Goal: Find specific page/section: Find specific page/section

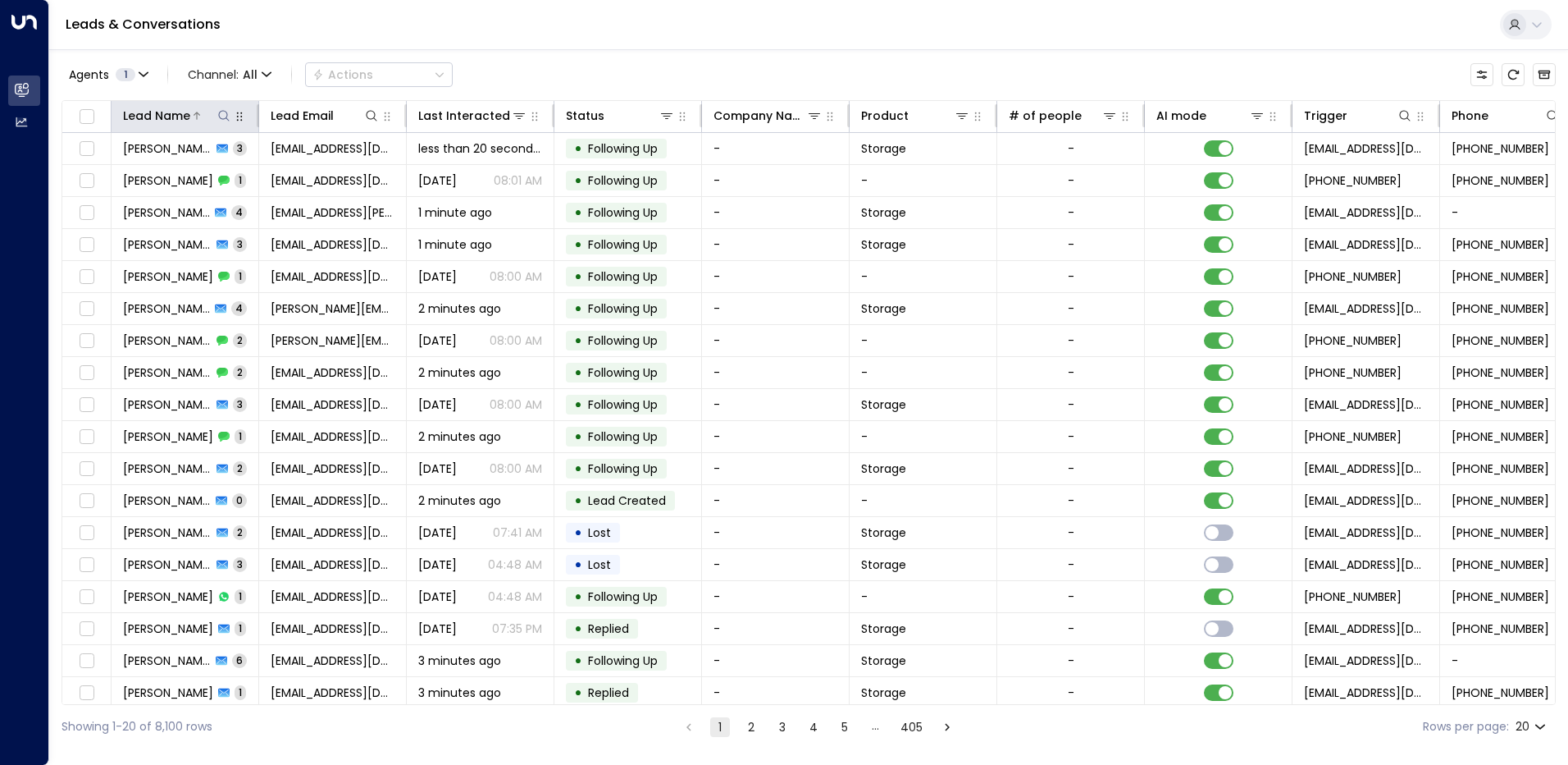
click at [224, 118] on icon at bounding box center [224, 115] width 13 height 13
click at [168, 178] on input "text" at bounding box center [224, 175] width 227 height 31
type input "*******"
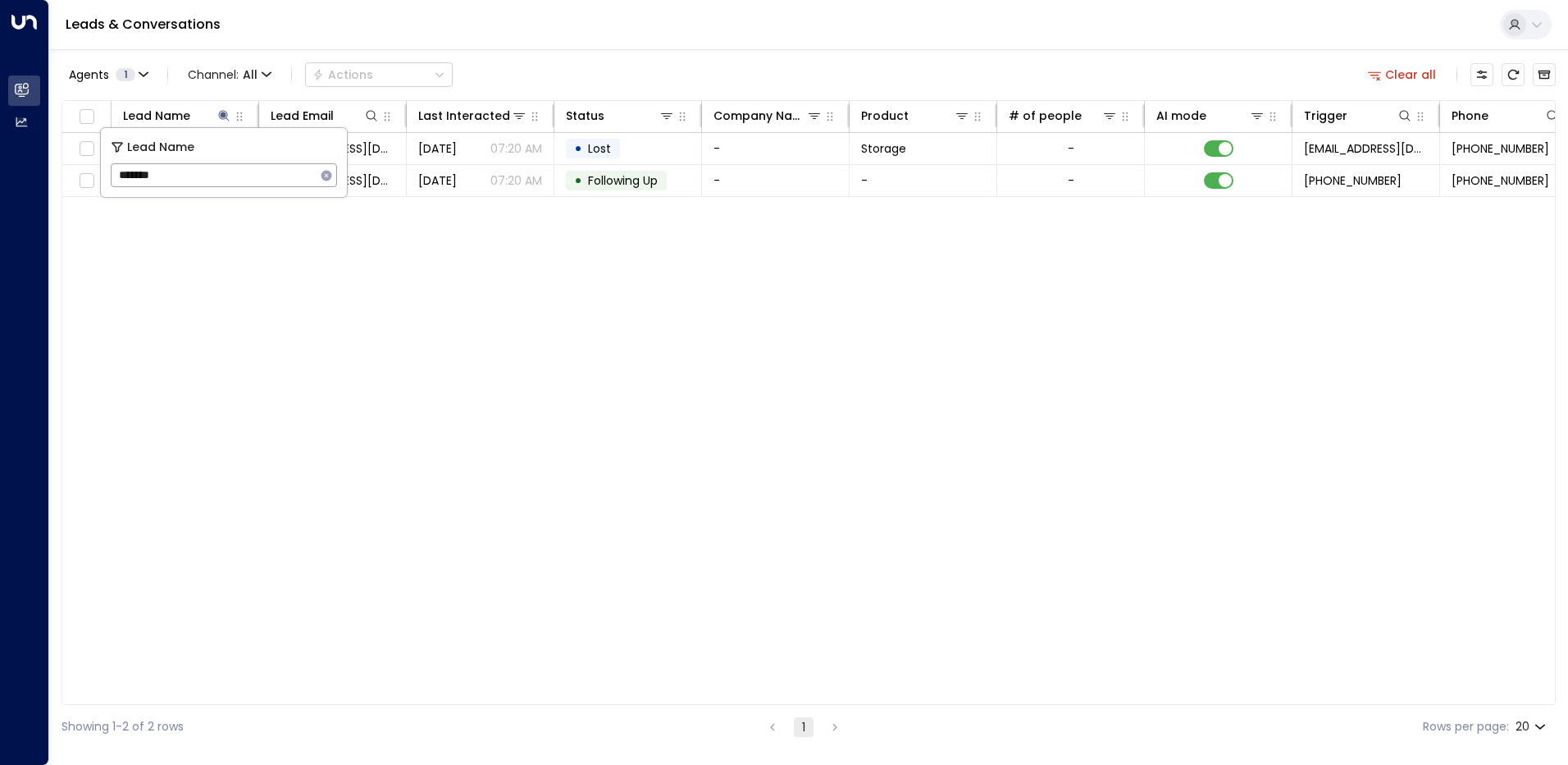
click at [317, 227] on div "Lead Name Lead Email Last Interacted Status Company Name Product # of people AI…" at bounding box center [808, 402] width 1495 height 605
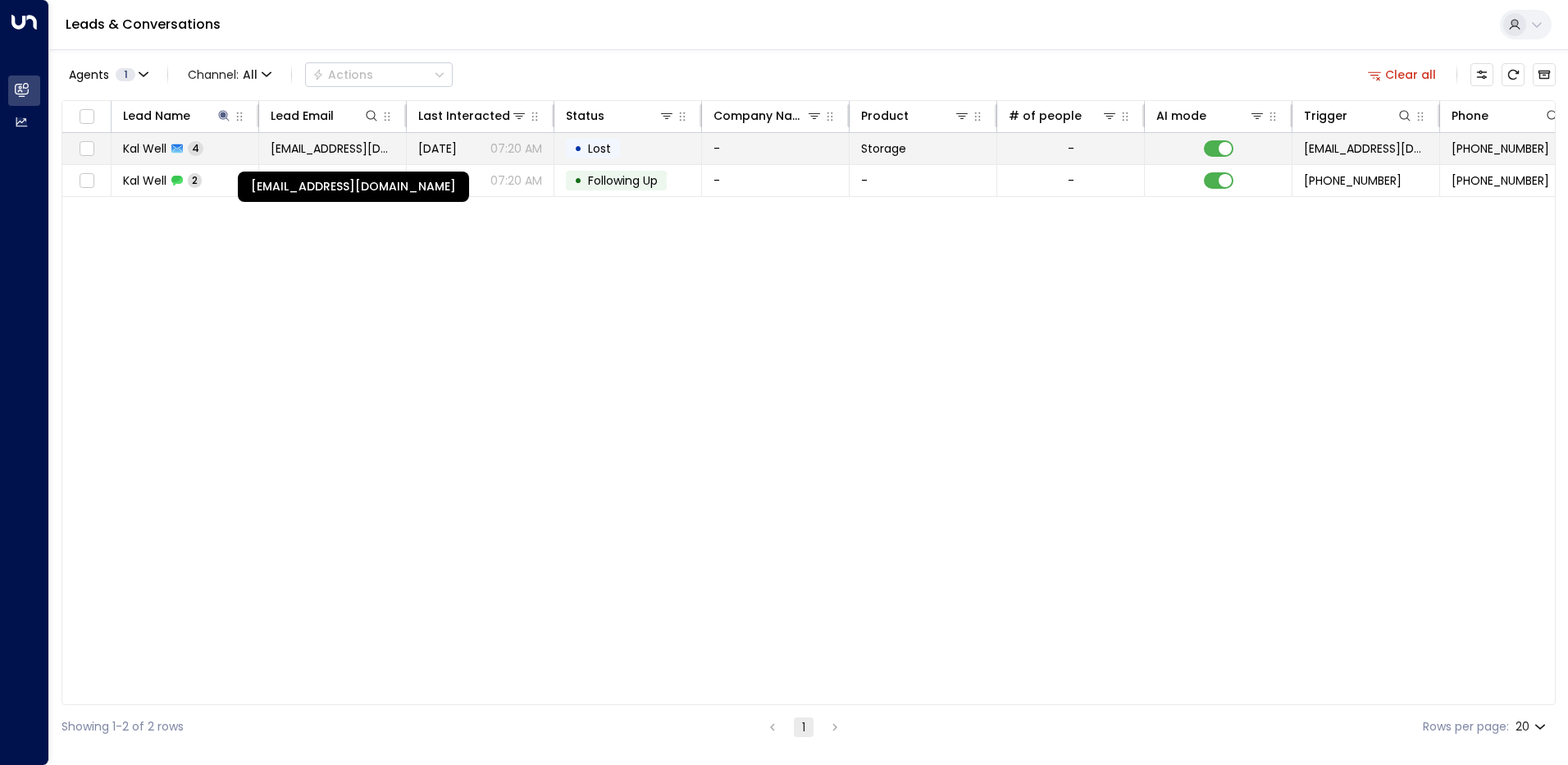
click at [304, 151] on span "[EMAIL_ADDRESS][DOMAIN_NAME]" at bounding box center [332, 148] width 124 height 17
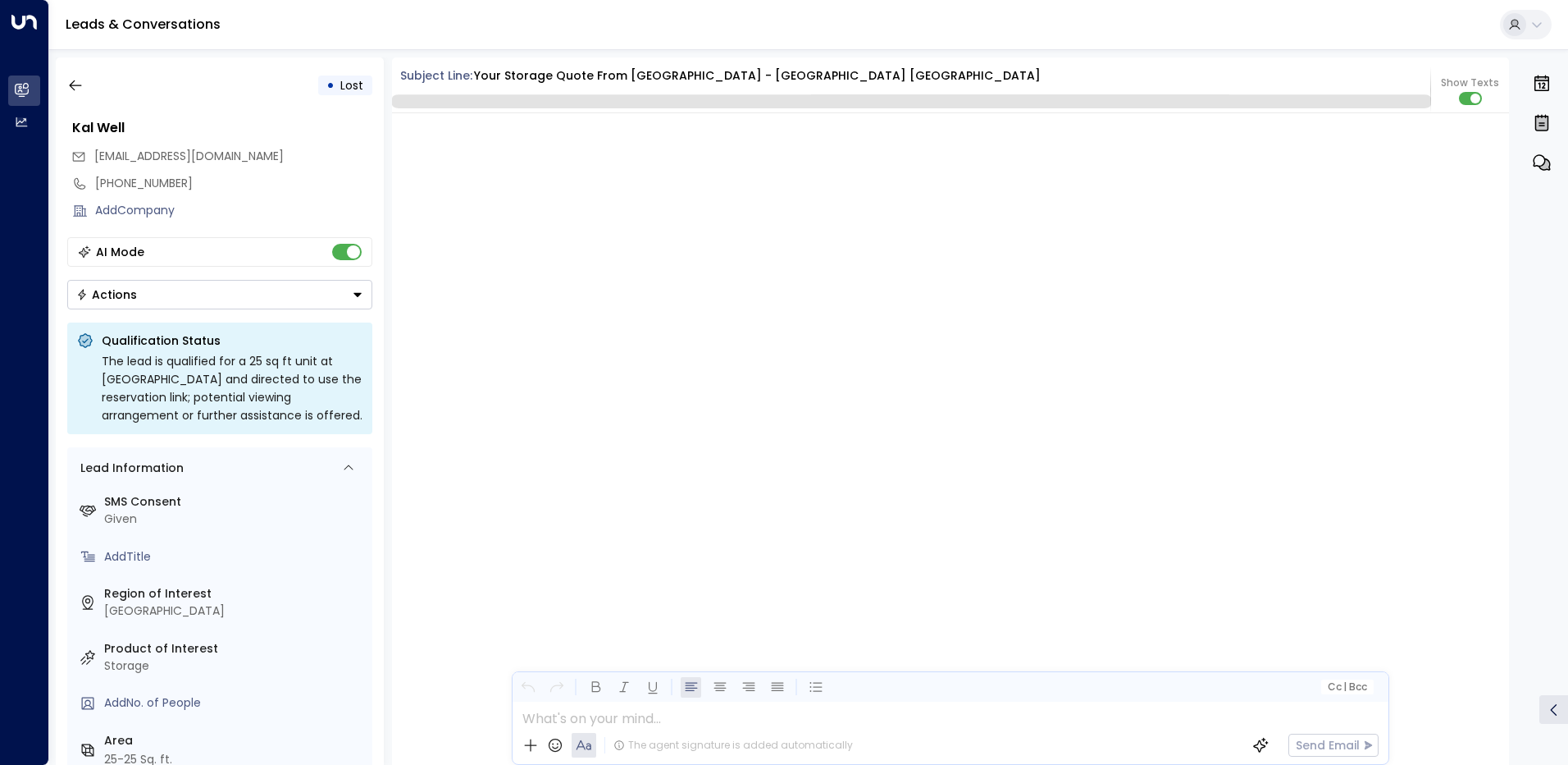
scroll to position [2507, 0]
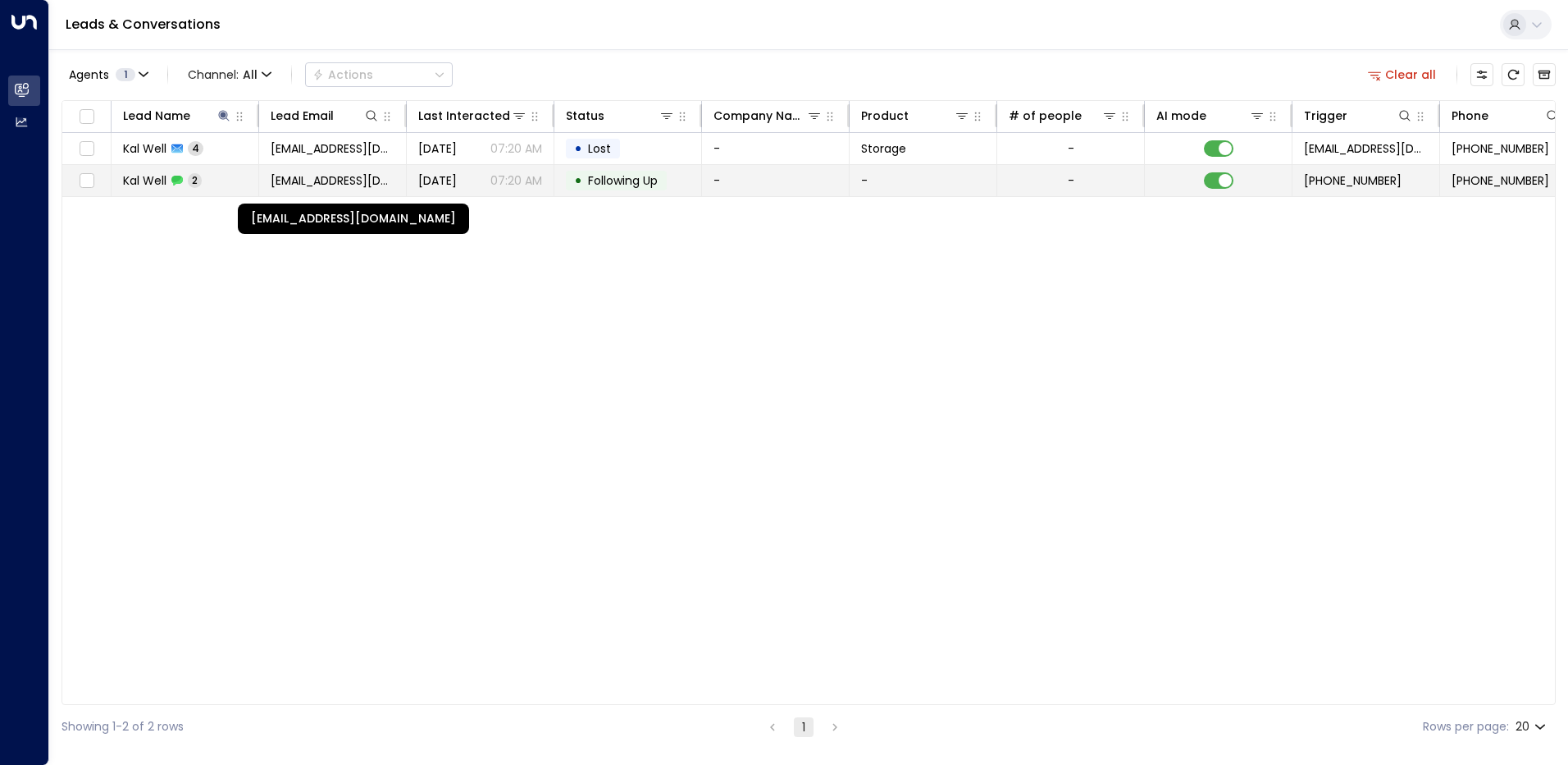
click at [316, 185] on span "[EMAIL_ADDRESS][DOMAIN_NAME]" at bounding box center [332, 180] width 124 height 17
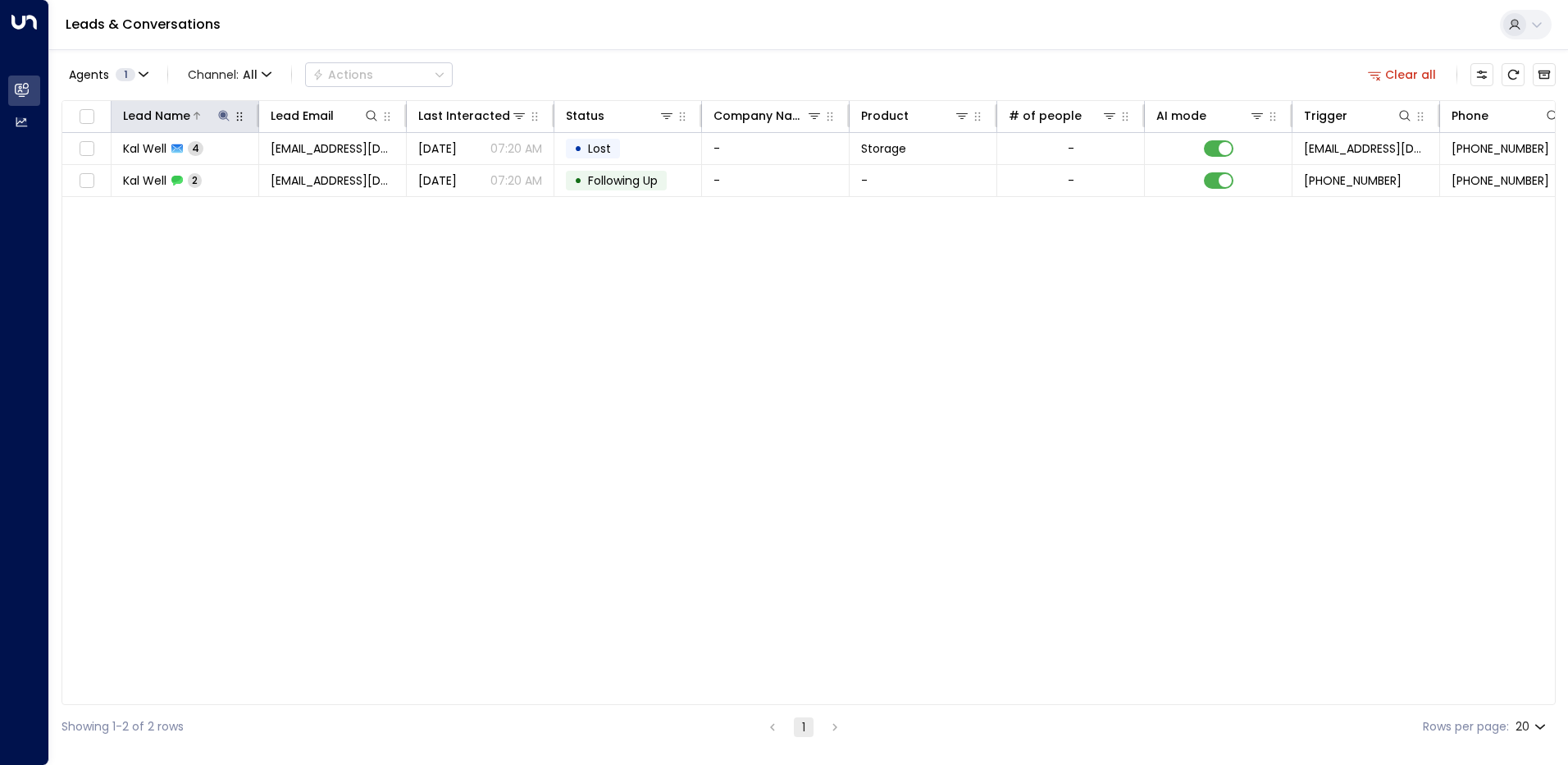
click at [221, 122] on icon at bounding box center [224, 115] width 13 height 13
type input "*"
type input "*******"
click at [358, 223] on div "Lead Name Lead Email Last Interacted Status Company Name Product # of people AI…" at bounding box center [808, 402] width 1495 height 605
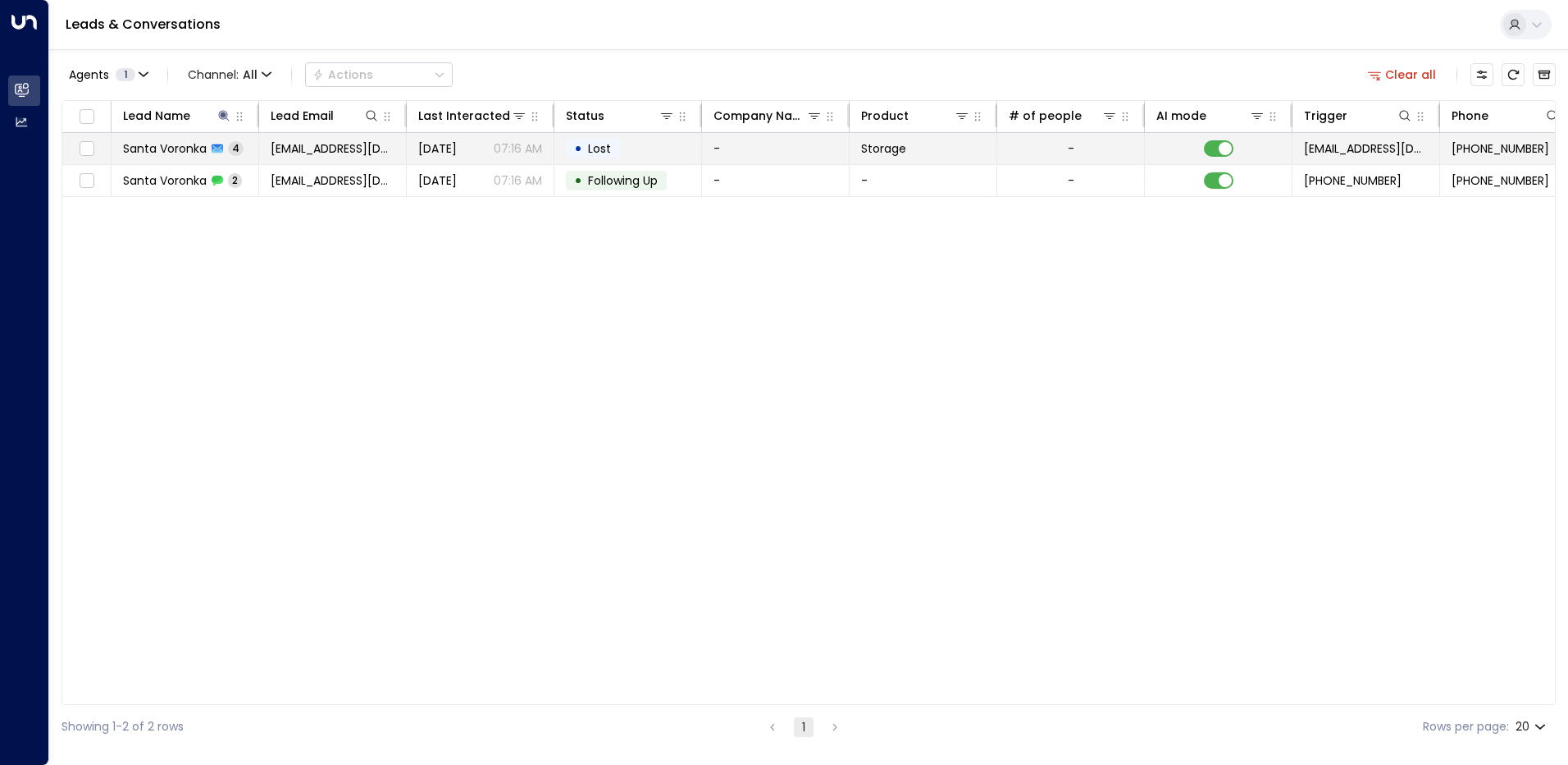
click at [351, 153] on span "[EMAIL_ADDRESS][DOMAIN_NAME]" at bounding box center [332, 148] width 124 height 17
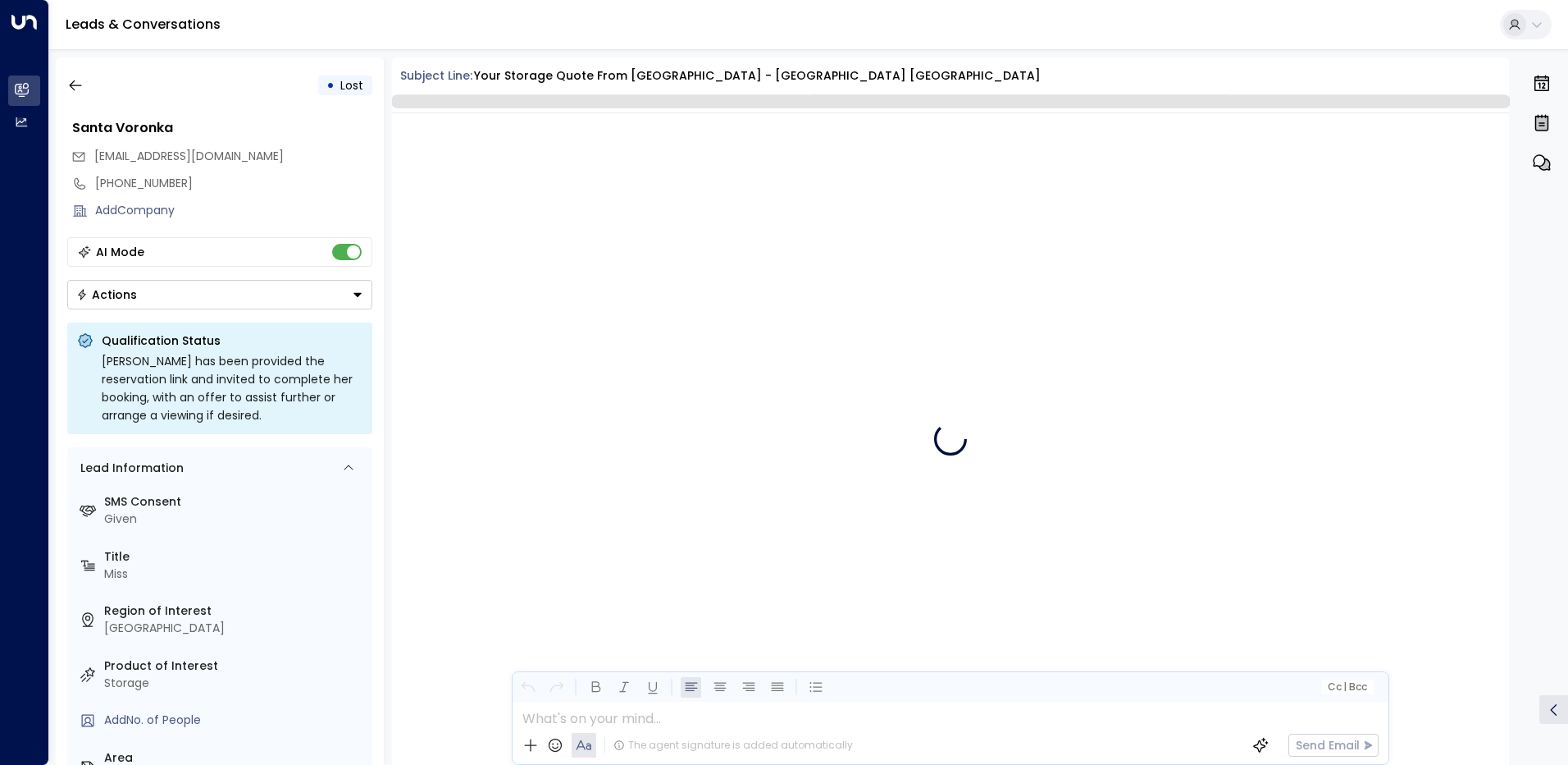
scroll to position [3387, 0]
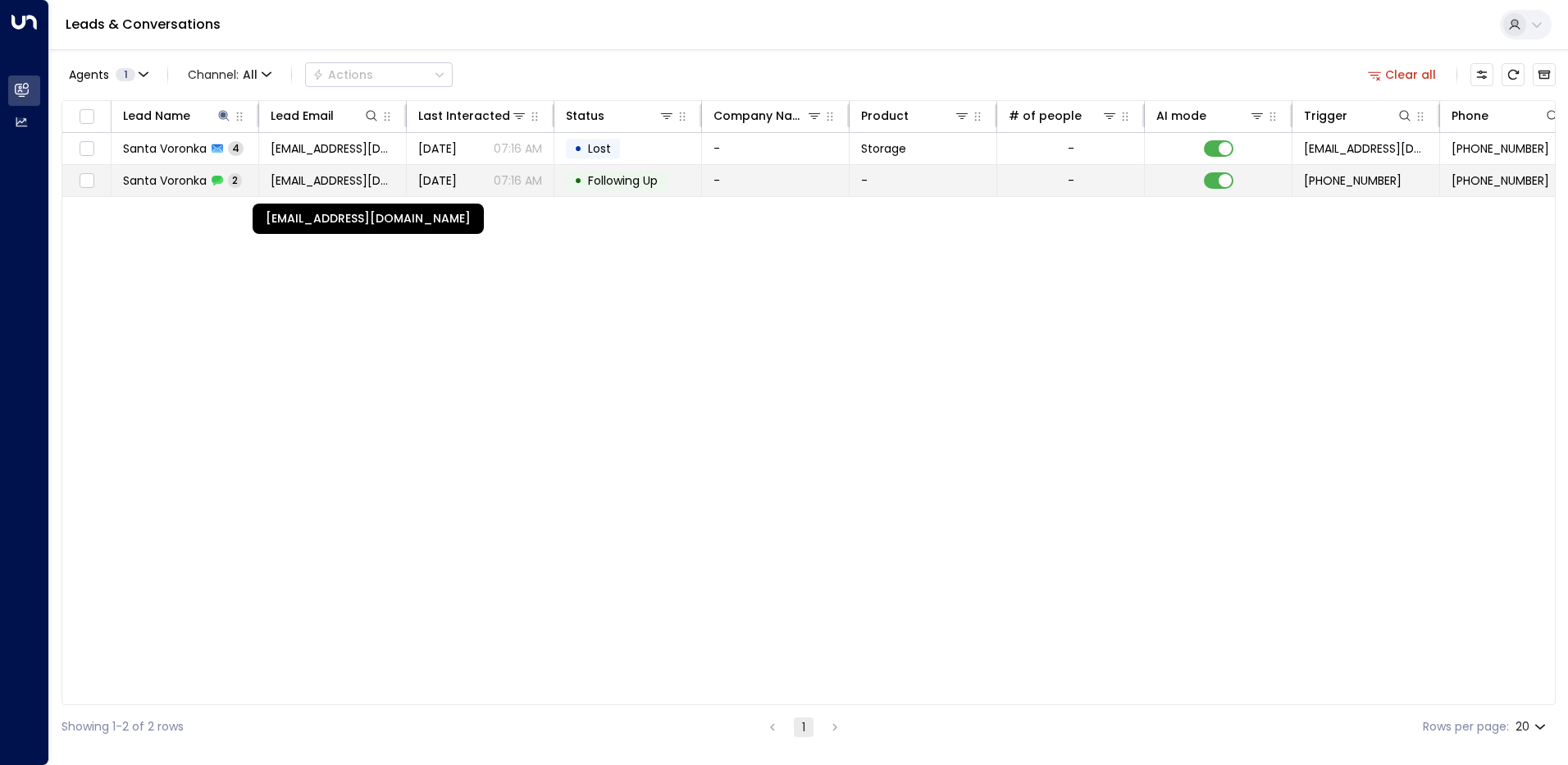
click at [292, 175] on span "[EMAIL_ADDRESS][DOMAIN_NAME]" at bounding box center [332, 180] width 124 height 17
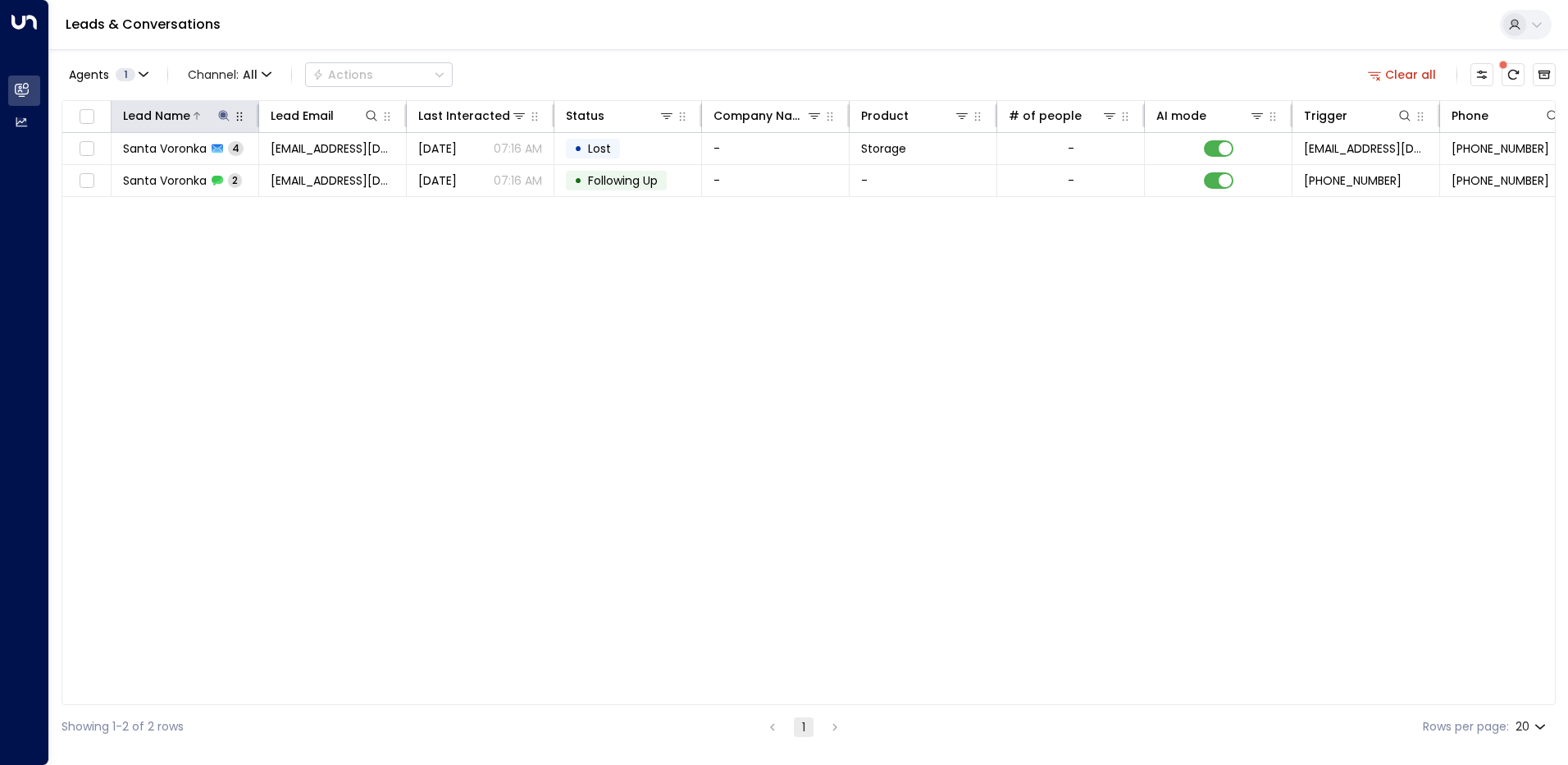
click at [228, 115] on icon at bounding box center [224, 115] width 11 height 11
type input "*"
type input "*****"
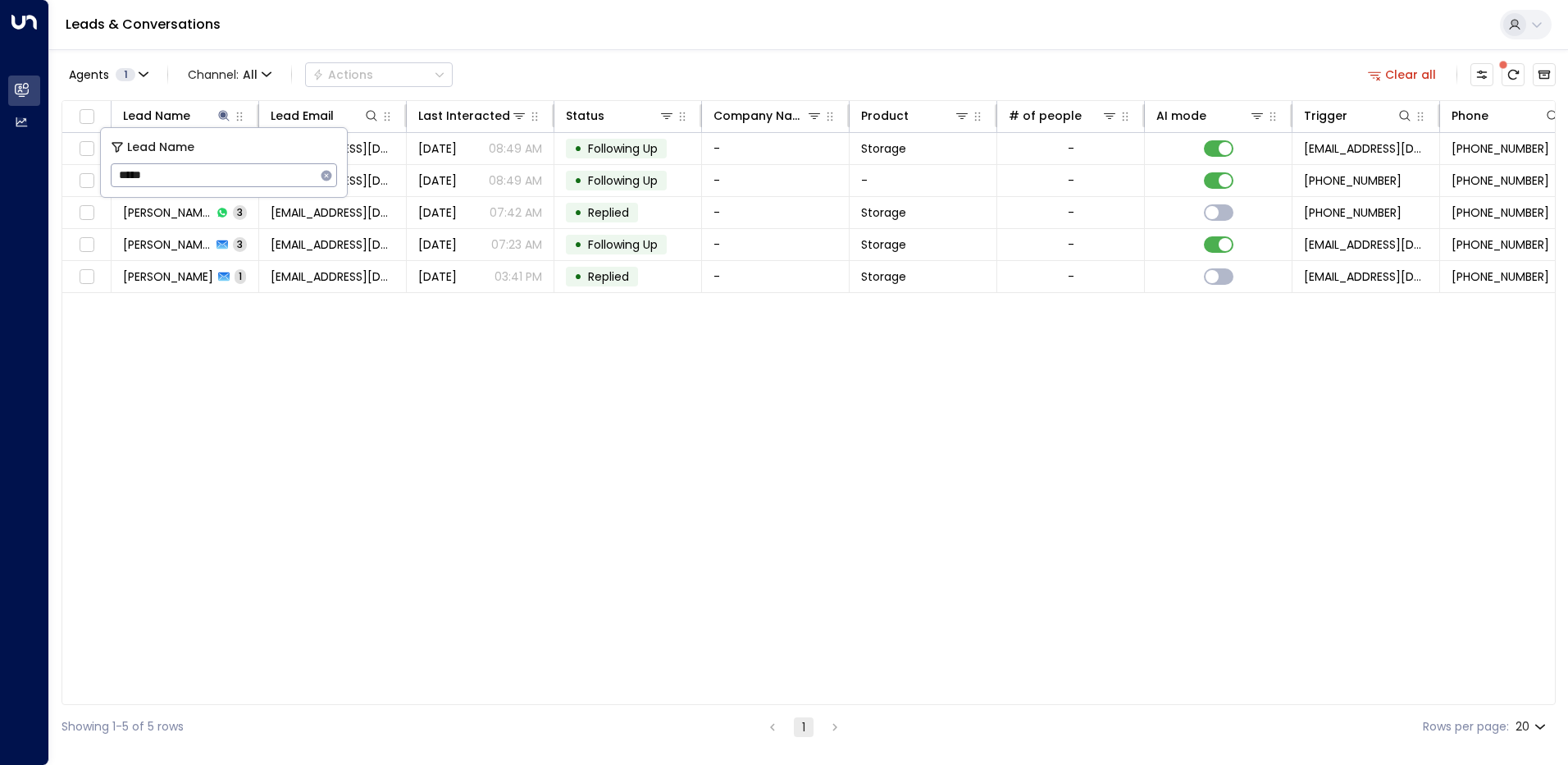
click at [260, 329] on div "Lead Name Lead Email Last Interacted Status Company Name Product # of people AI…" at bounding box center [808, 402] width 1495 height 605
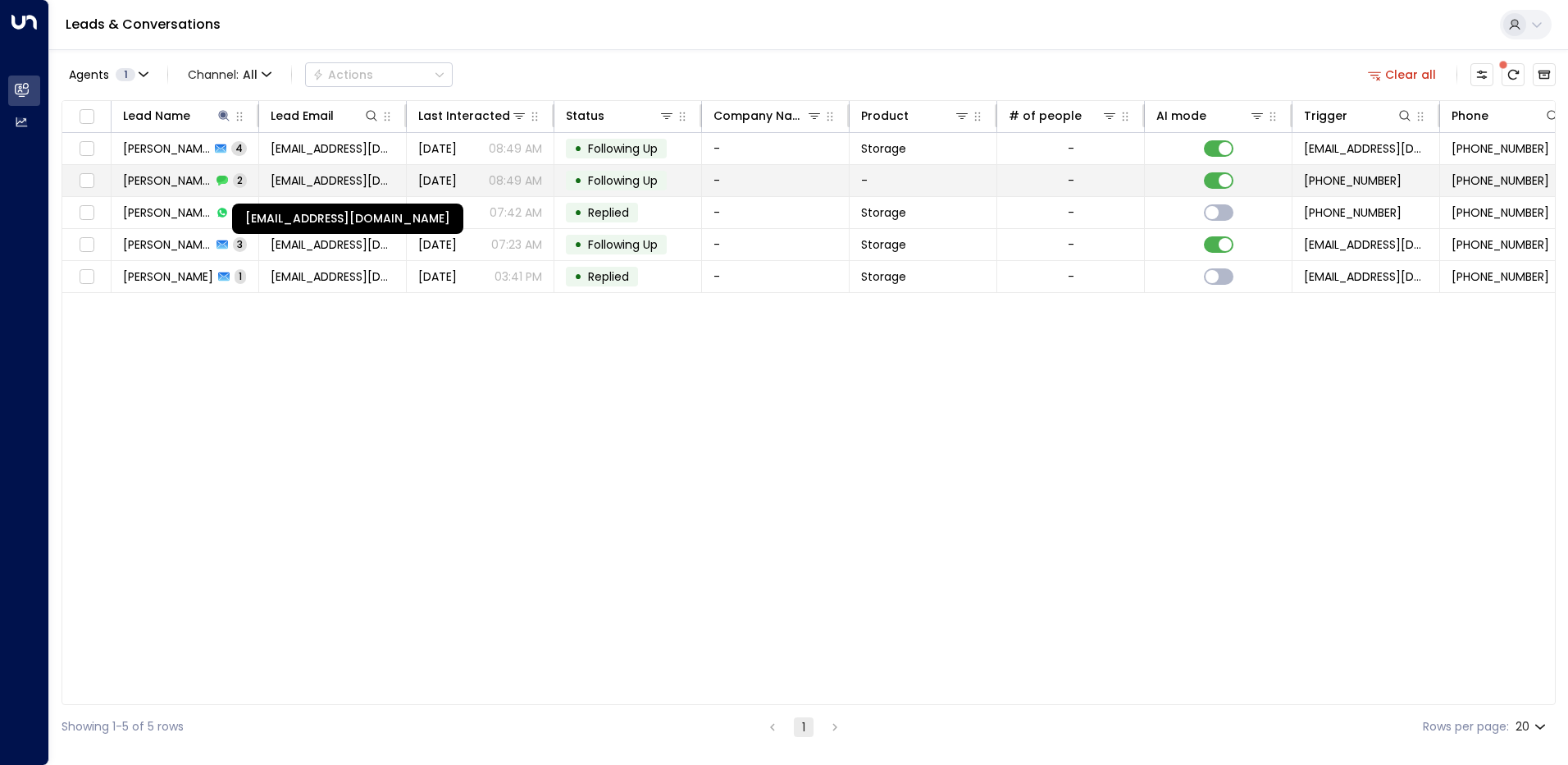
click at [305, 184] on span "[EMAIL_ADDRESS][DOMAIN_NAME]" at bounding box center [332, 180] width 124 height 17
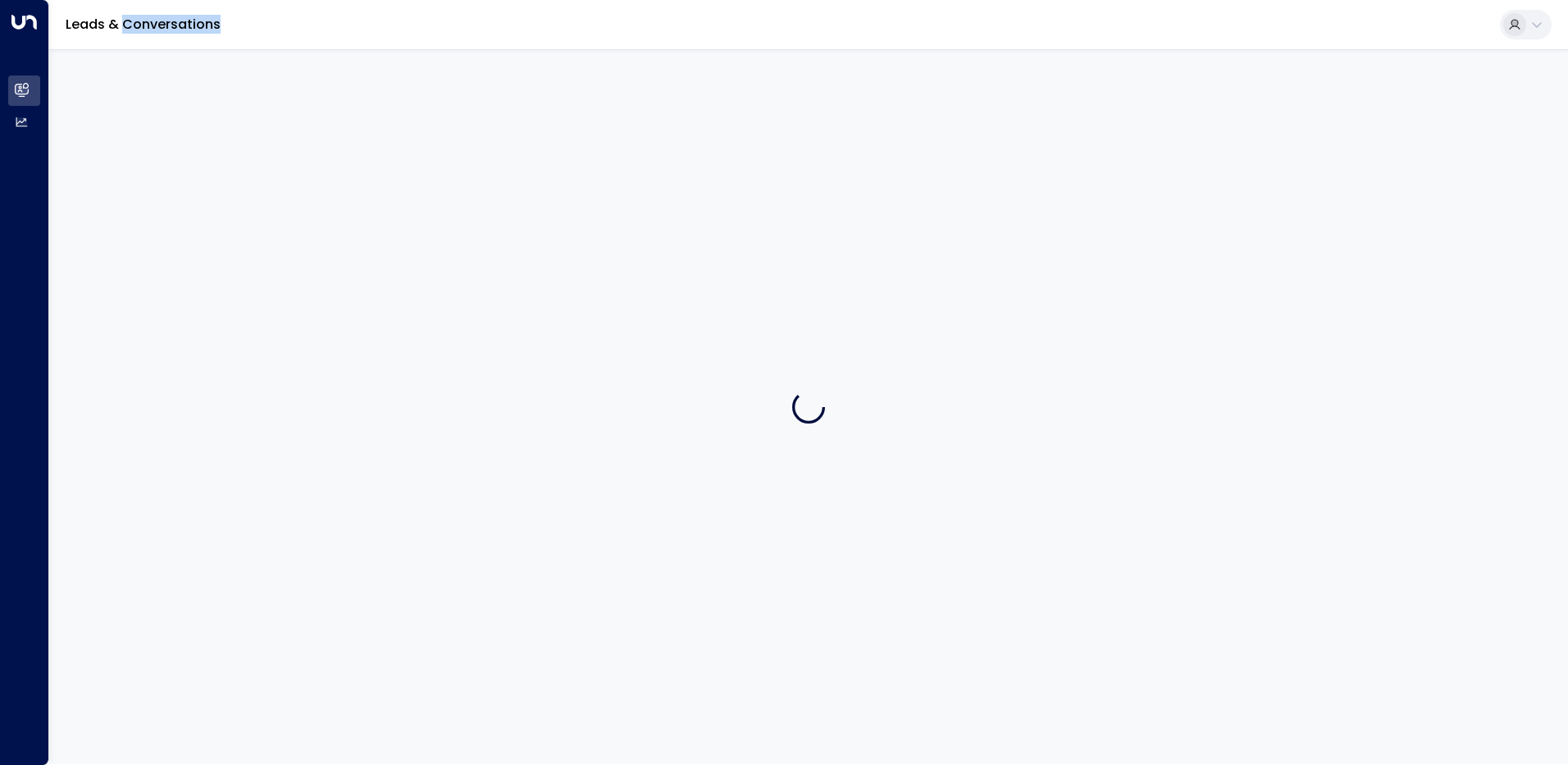
click at [305, 184] on div at bounding box center [809, 407] width 1520 height 715
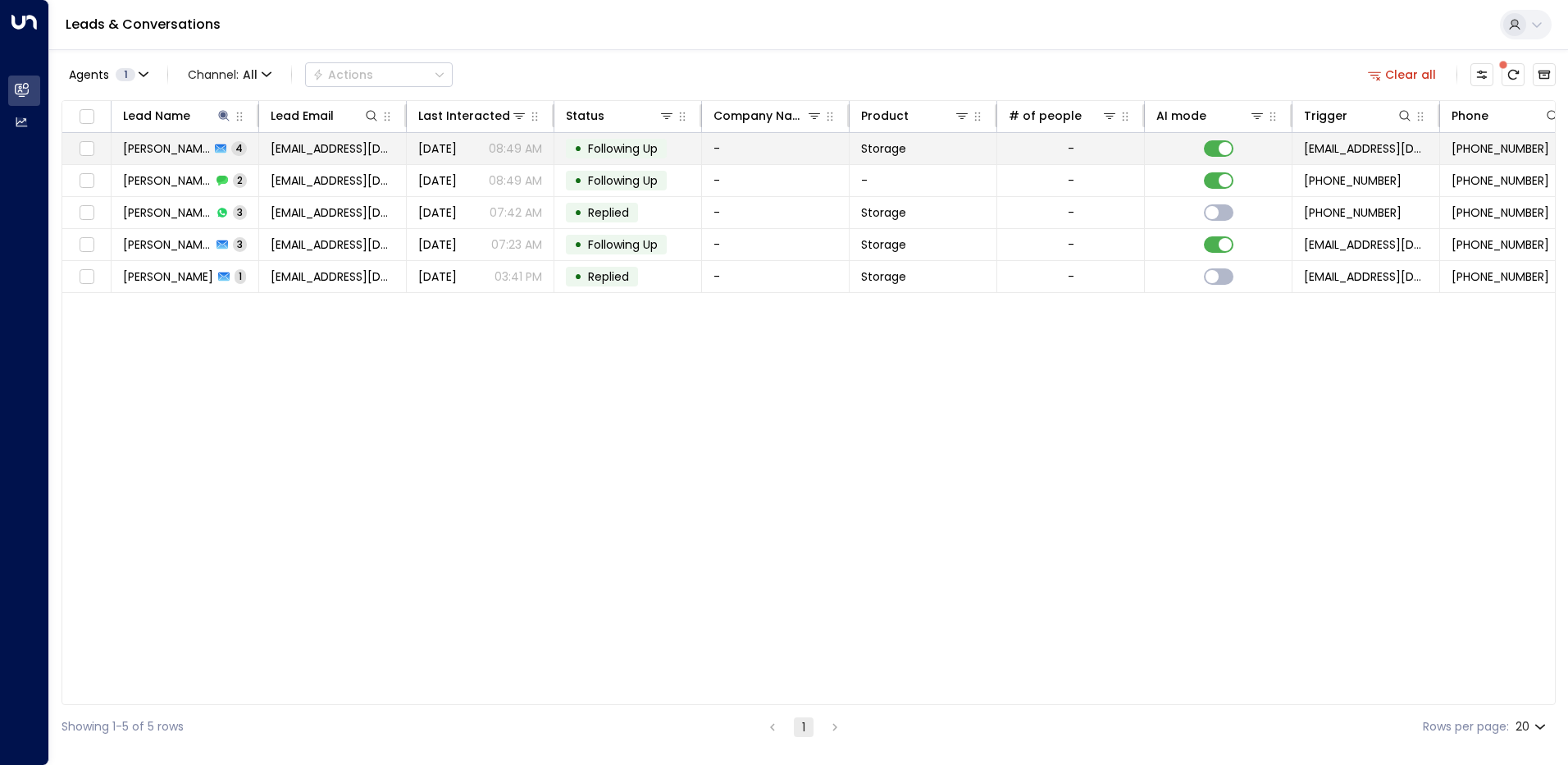
click at [295, 157] on td "[EMAIL_ADDRESS][DOMAIN_NAME]" at bounding box center [332, 148] width 147 height 32
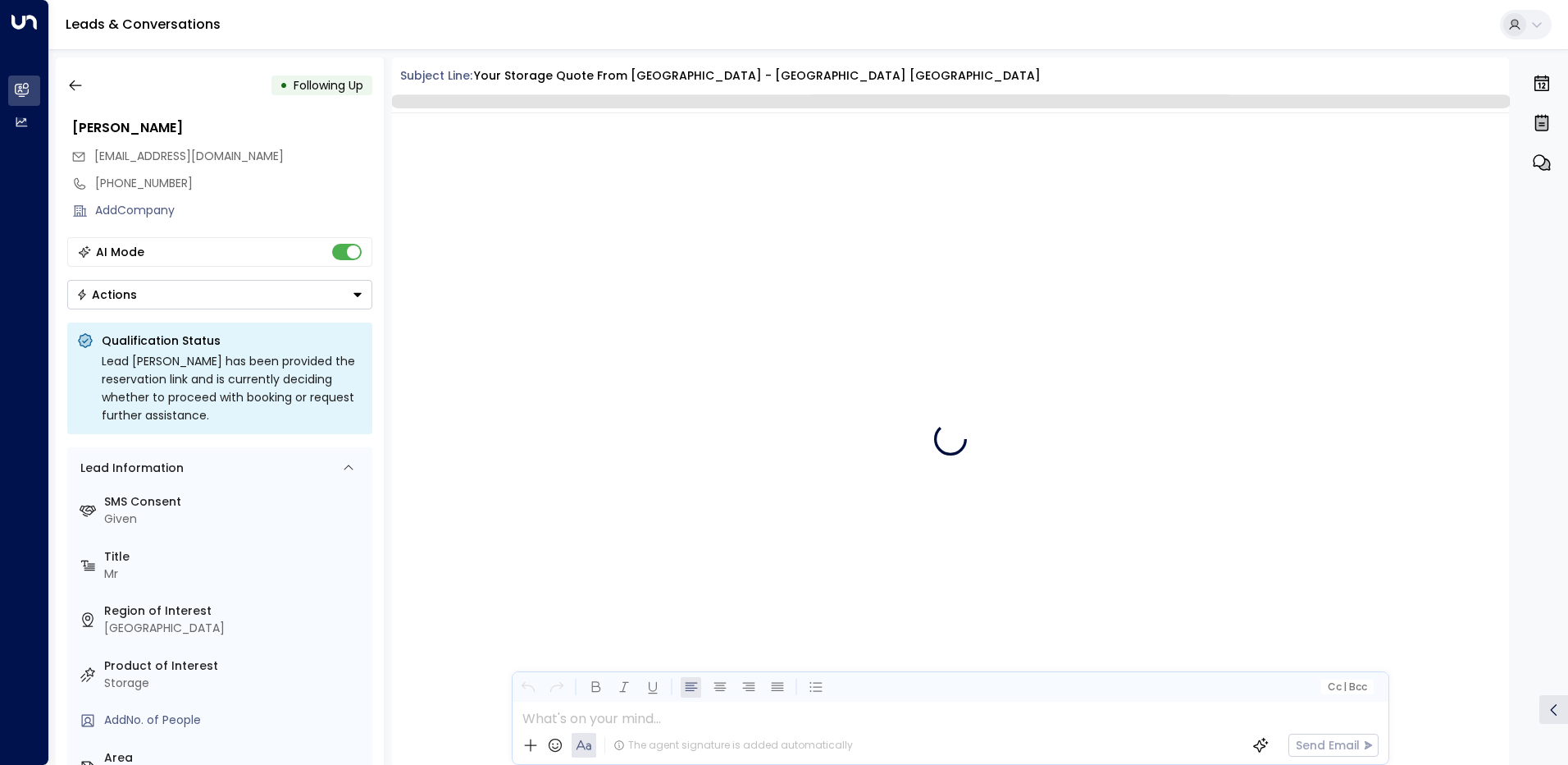
scroll to position [3367, 0]
